Goal: Transaction & Acquisition: Purchase product/service

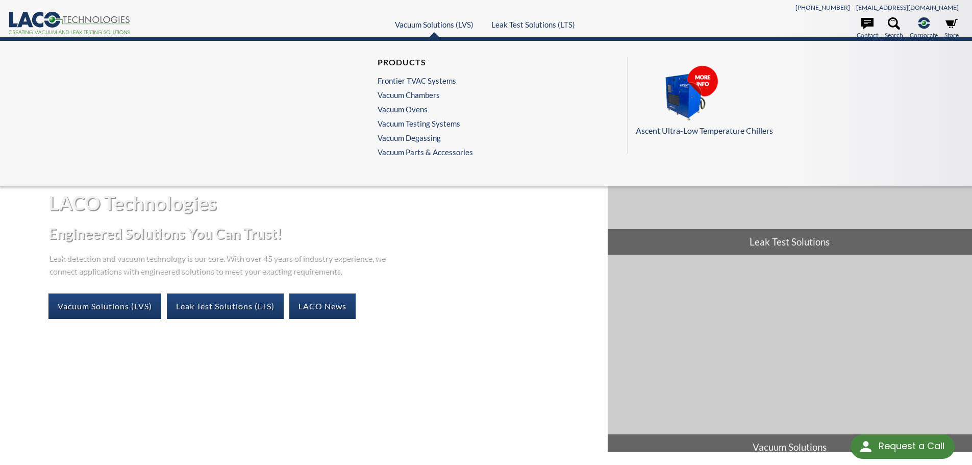
click at [408, 100] on ul "Products Frontier TVAC Systems Vacuum Chambers Vacuum Ovens Vacuum Testing Syst…" at bounding box center [424, 109] width 95 height 105
click at [409, 95] on link "Vacuum Chambers" at bounding box center [422, 94] width 90 height 9
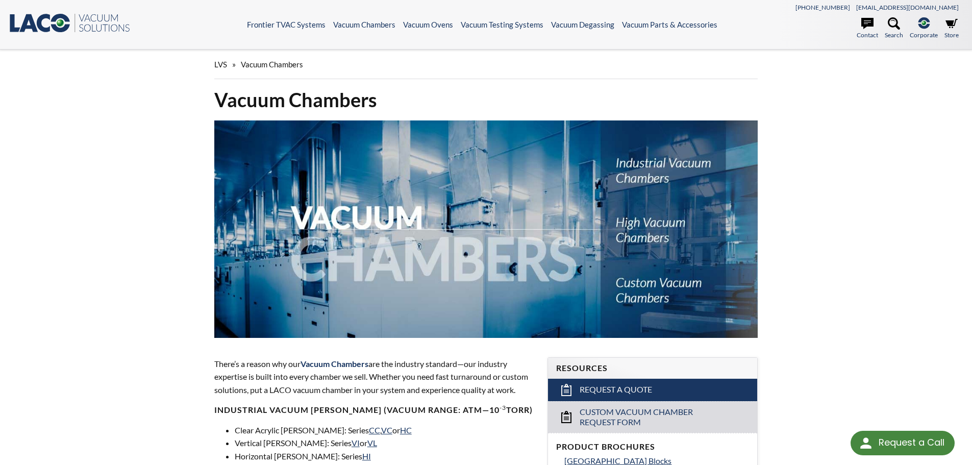
select select "Language Translate Widget"
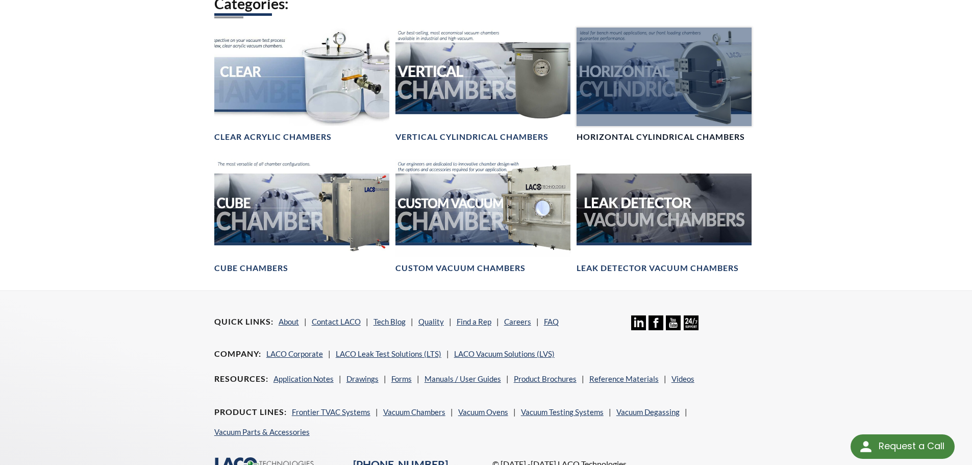
scroll to position [612, 0]
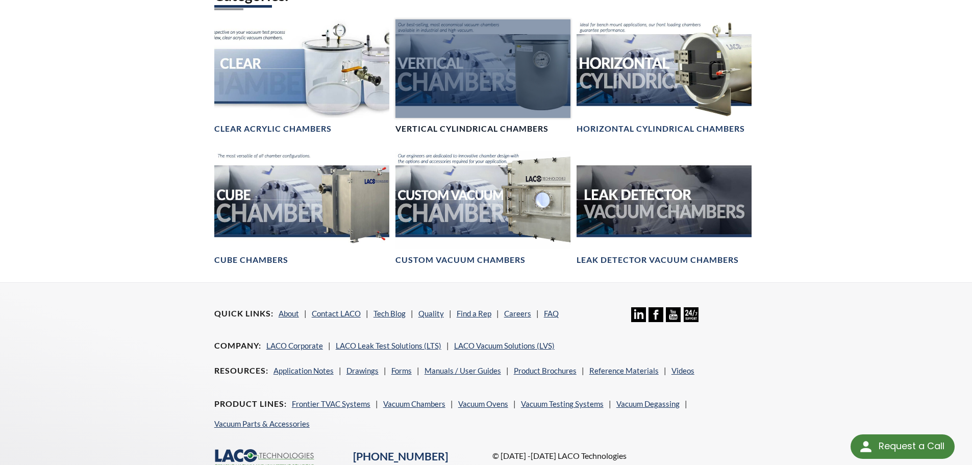
click at [502, 100] on div at bounding box center [482, 68] width 175 height 98
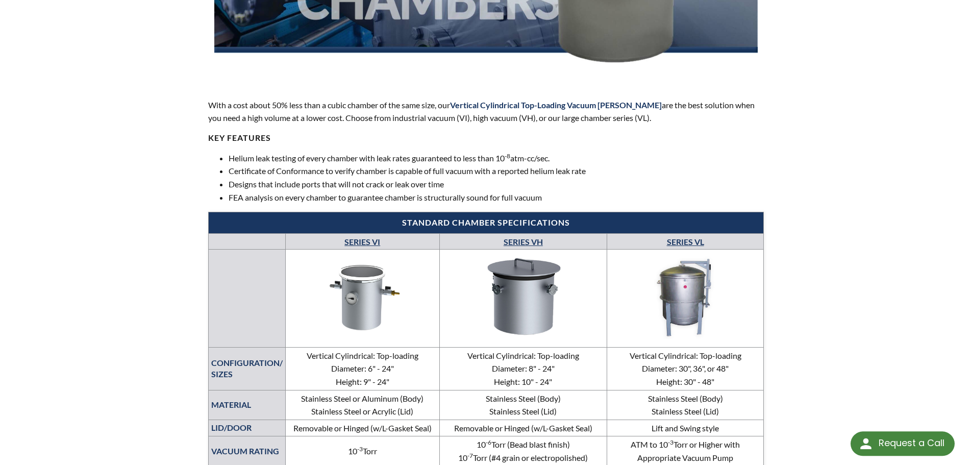
scroll to position [306, 0]
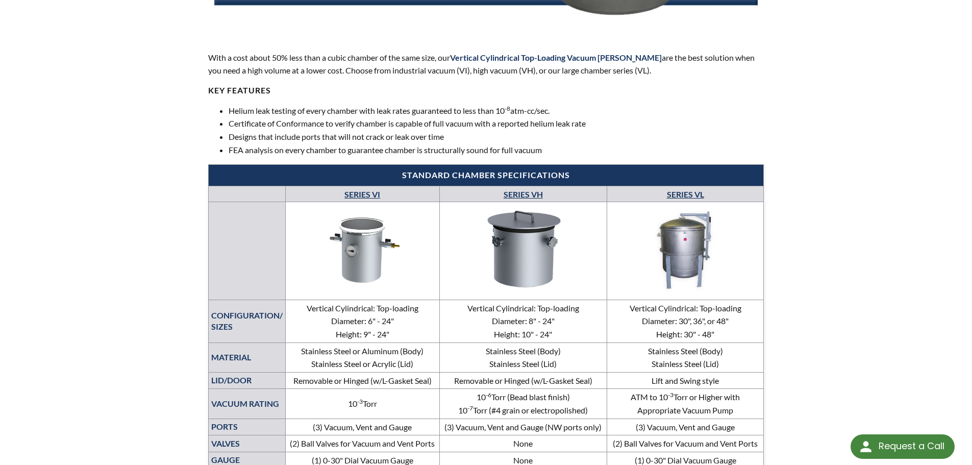
click at [527, 192] on link "SERIES VH" at bounding box center [522, 194] width 39 height 10
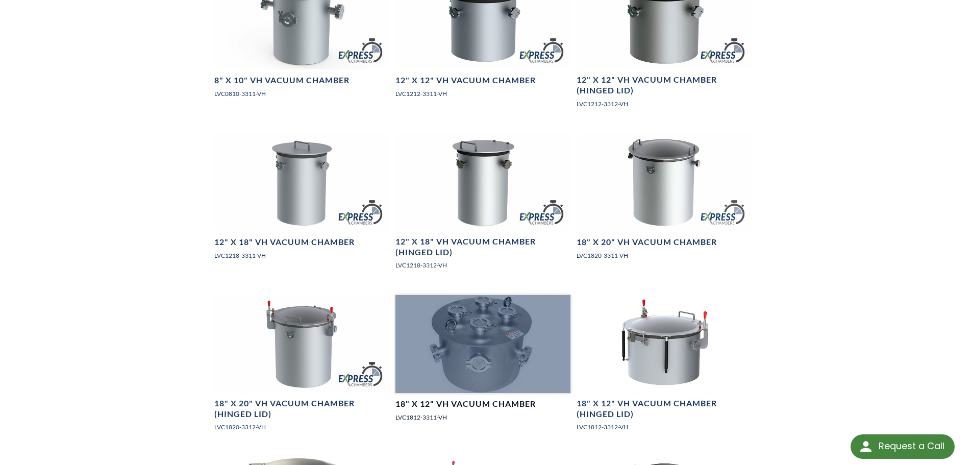
scroll to position [969, 0]
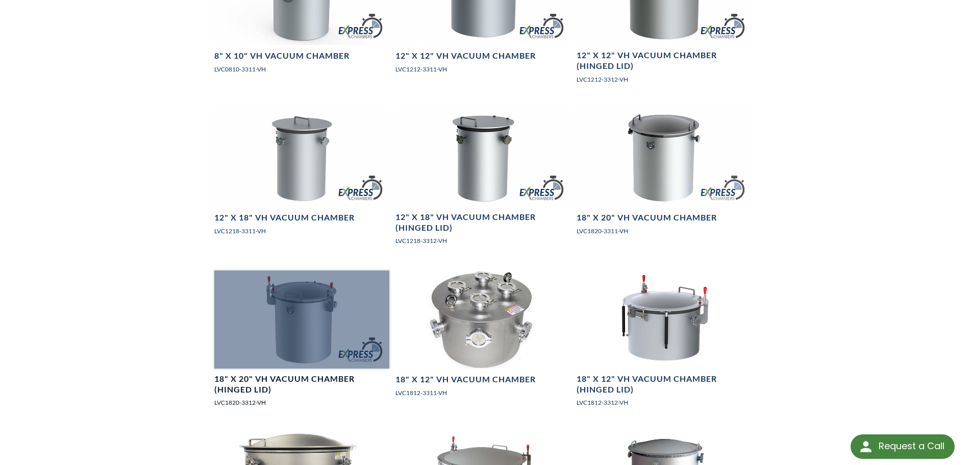
click at [260, 379] on h4 "18" X 20" VH Vacuum Chamber (Hinged Lid)" at bounding box center [301, 383] width 175 height 21
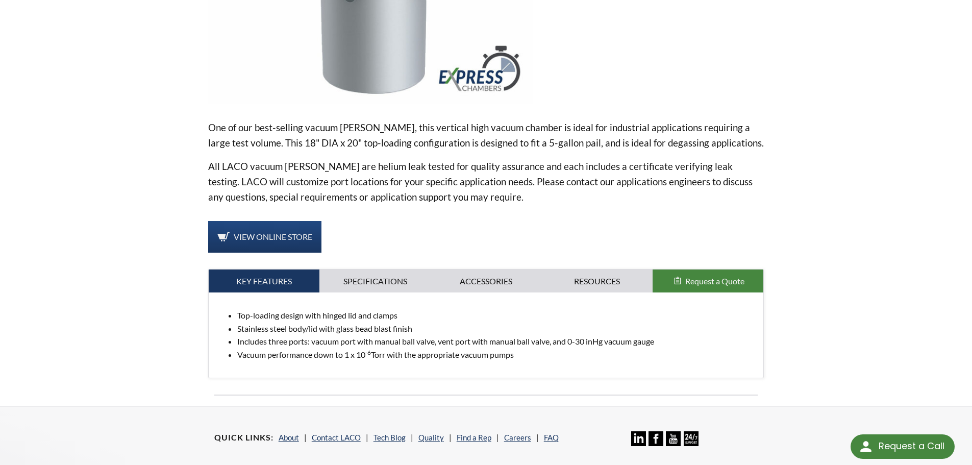
scroll to position [255, 0]
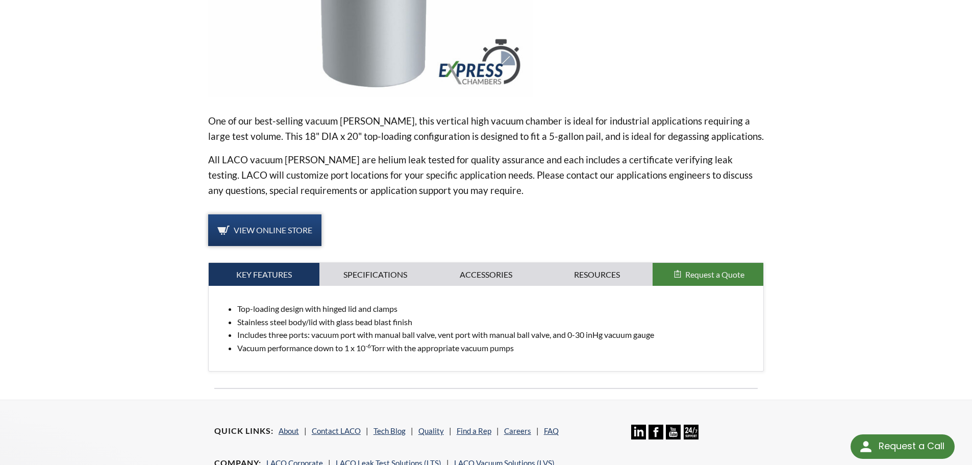
click at [284, 231] on span "View Online Store" at bounding box center [273, 230] width 79 height 10
